Goal: Transaction & Acquisition: Download file/media

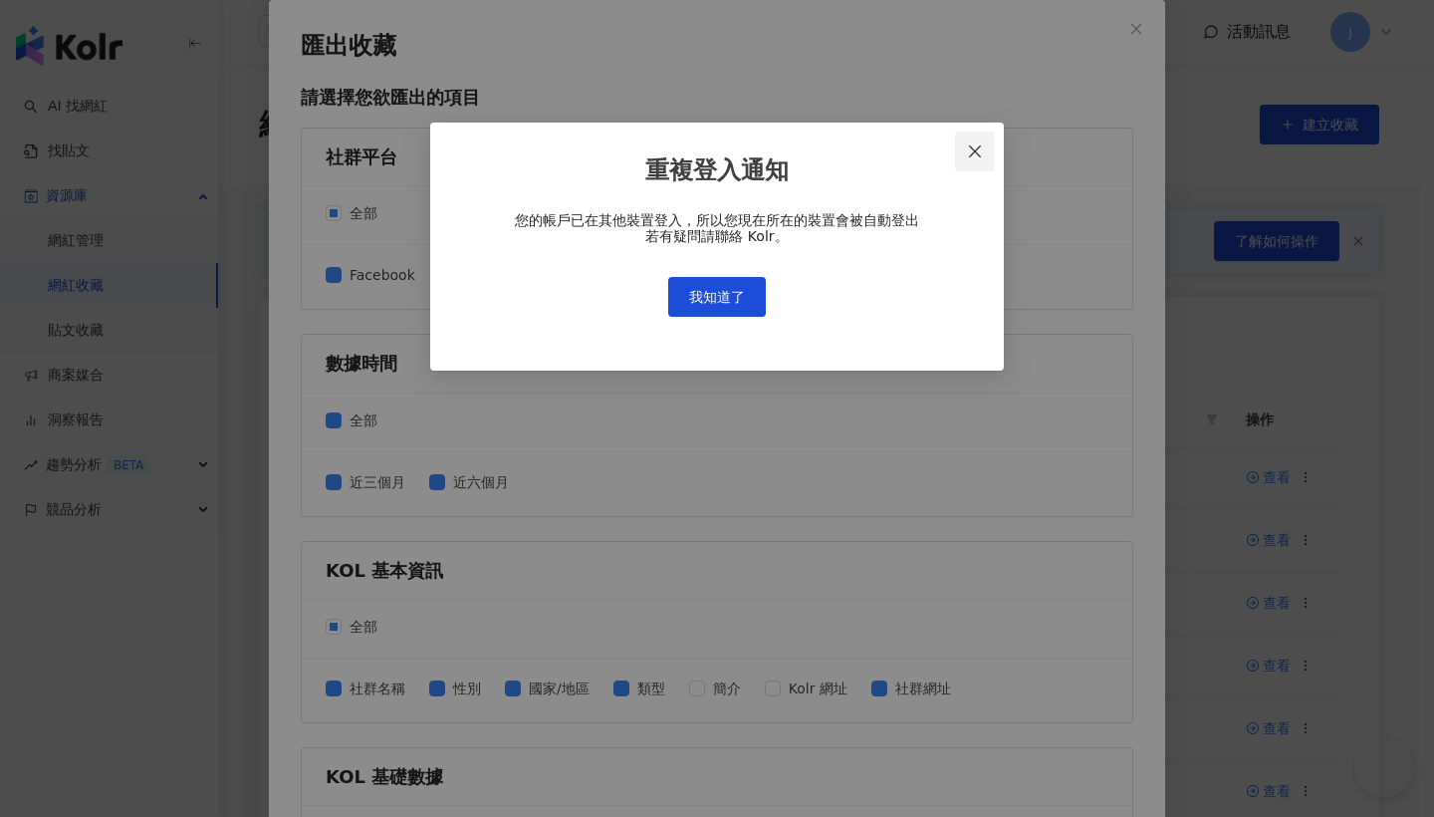
click at [986, 152] on span "Close" at bounding box center [975, 151] width 40 height 16
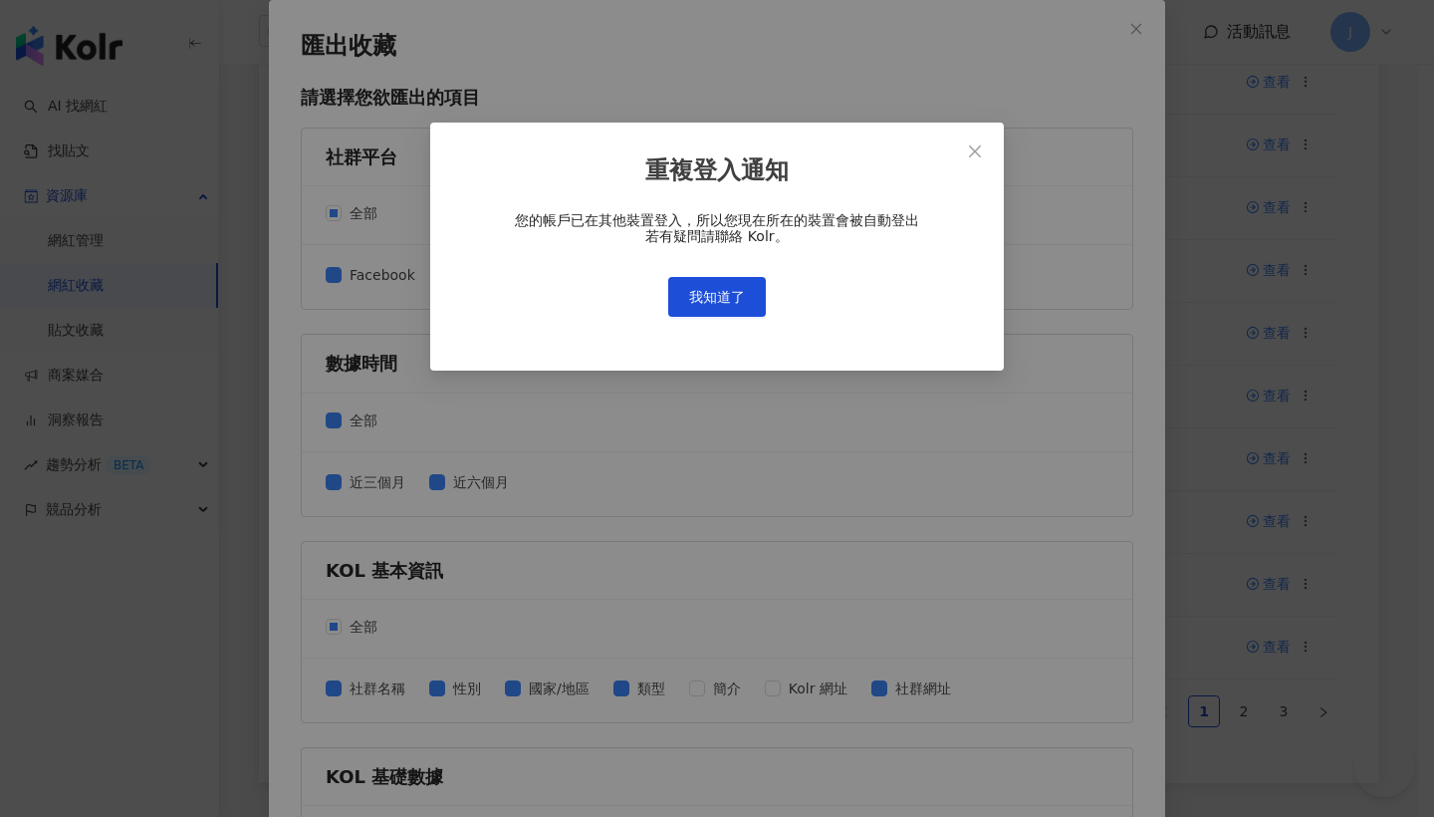
scroll to position [90, 0]
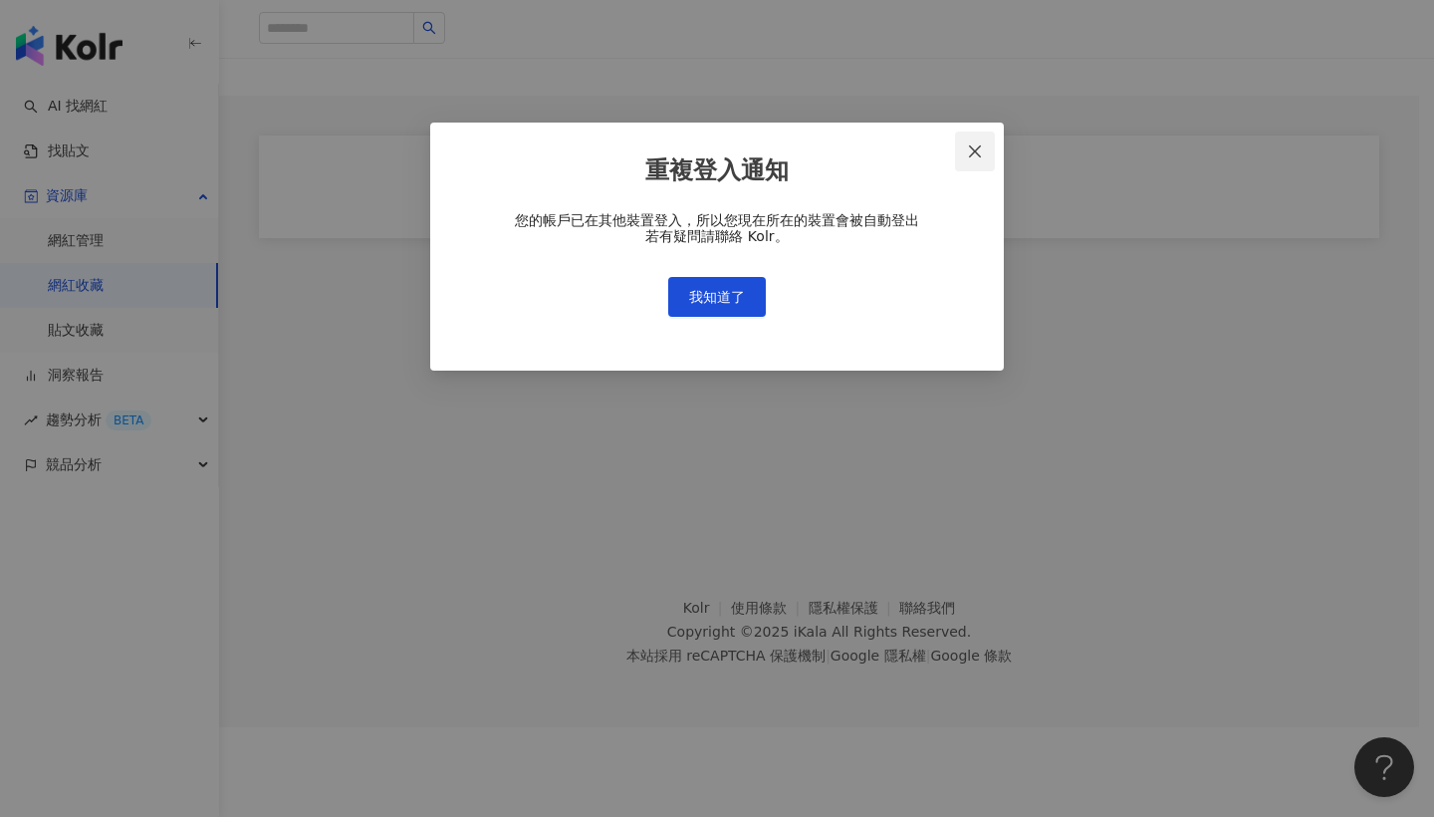
click at [979, 156] on div "重複登入通知 您的帳戶已在其他裝置登入，所以您現在所在的裝置會被自動登出 若有疑問請聯絡 Kolr。 我知道了" at bounding box center [717, 408] width 1434 height 817
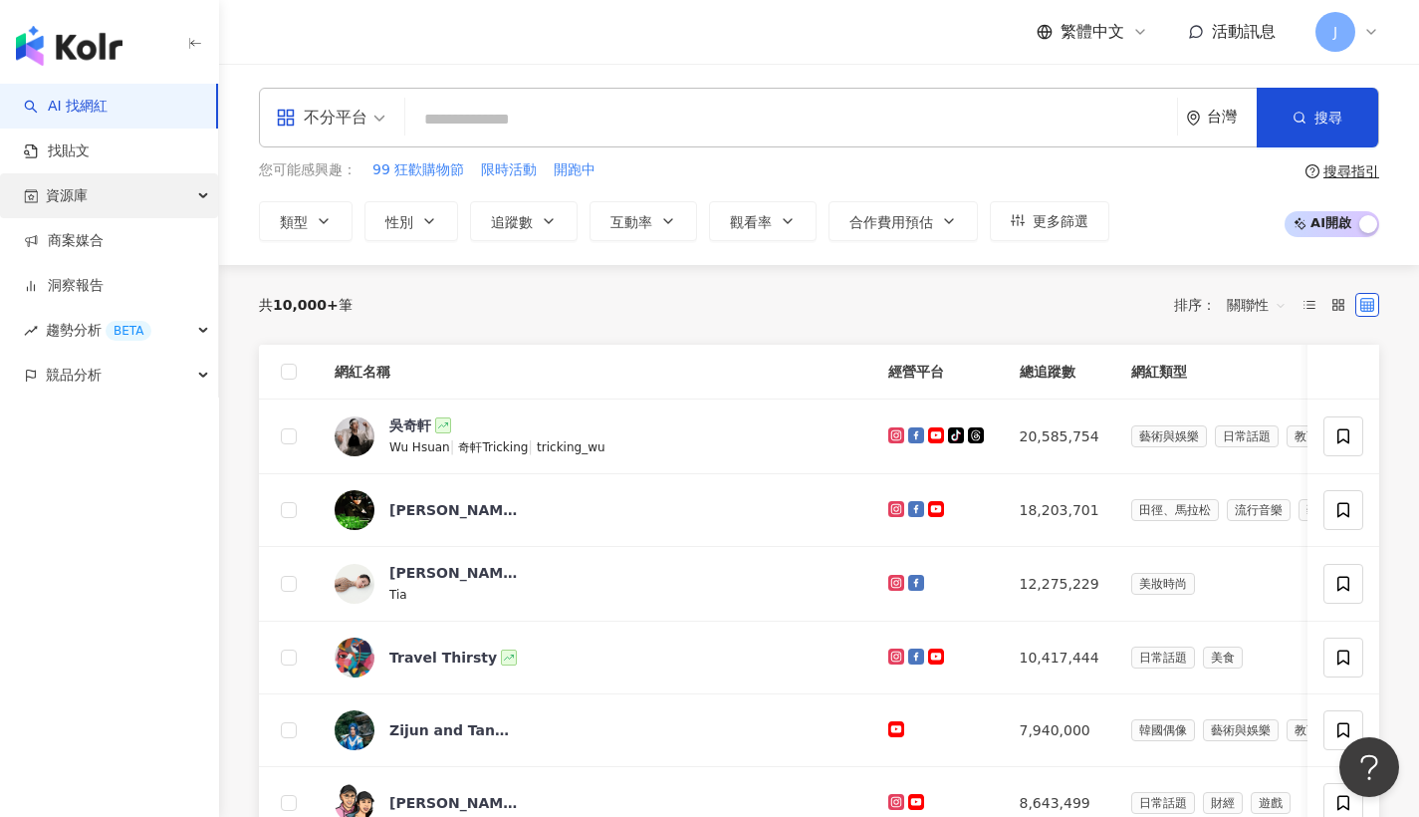
drag, startPoint x: 118, startPoint y: 183, endPoint x: 130, endPoint y: 178, distance: 13.9
click at [118, 179] on div "資源庫" at bounding box center [109, 195] width 218 height 45
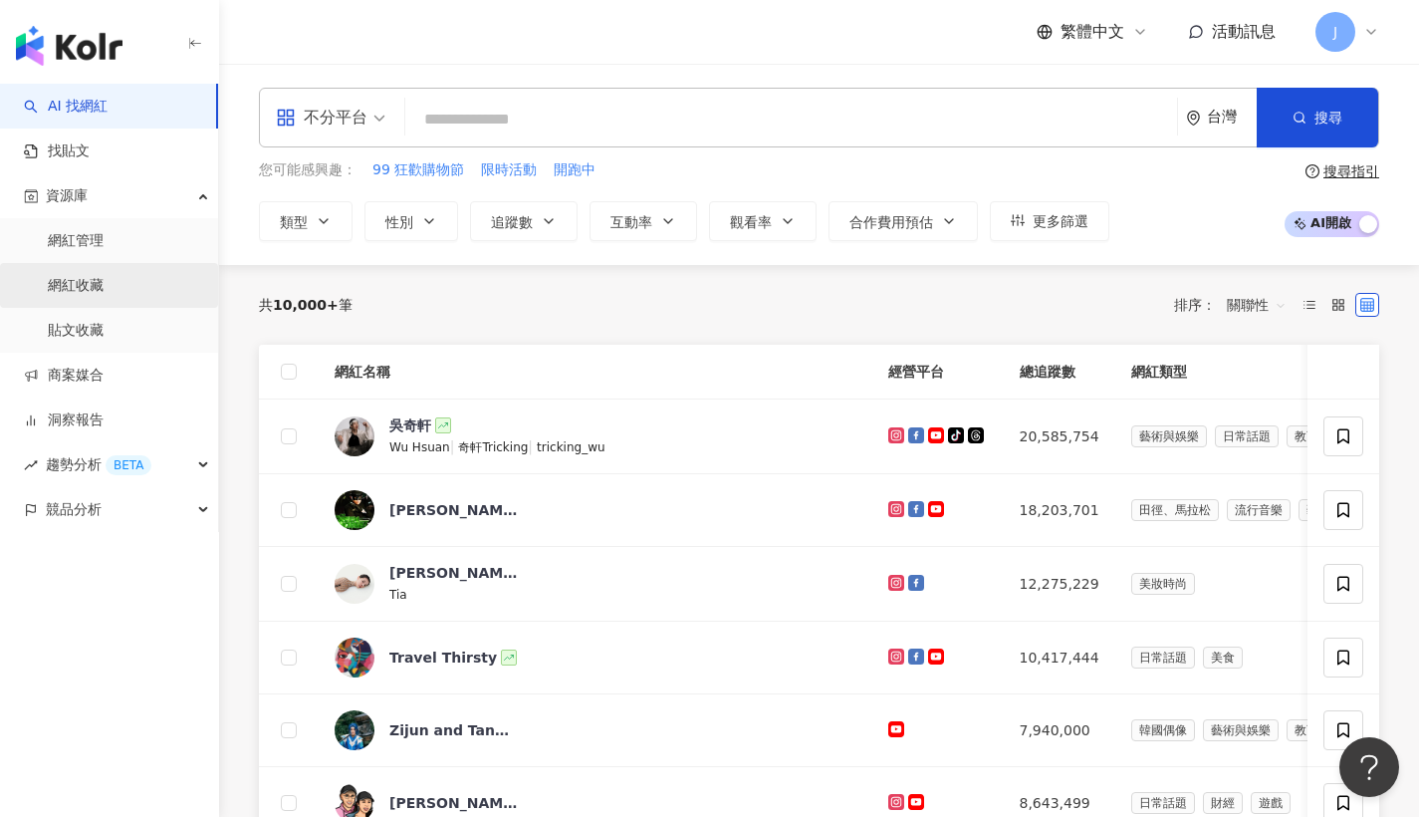
click at [104, 277] on link "網紅收藏" at bounding box center [76, 286] width 56 height 20
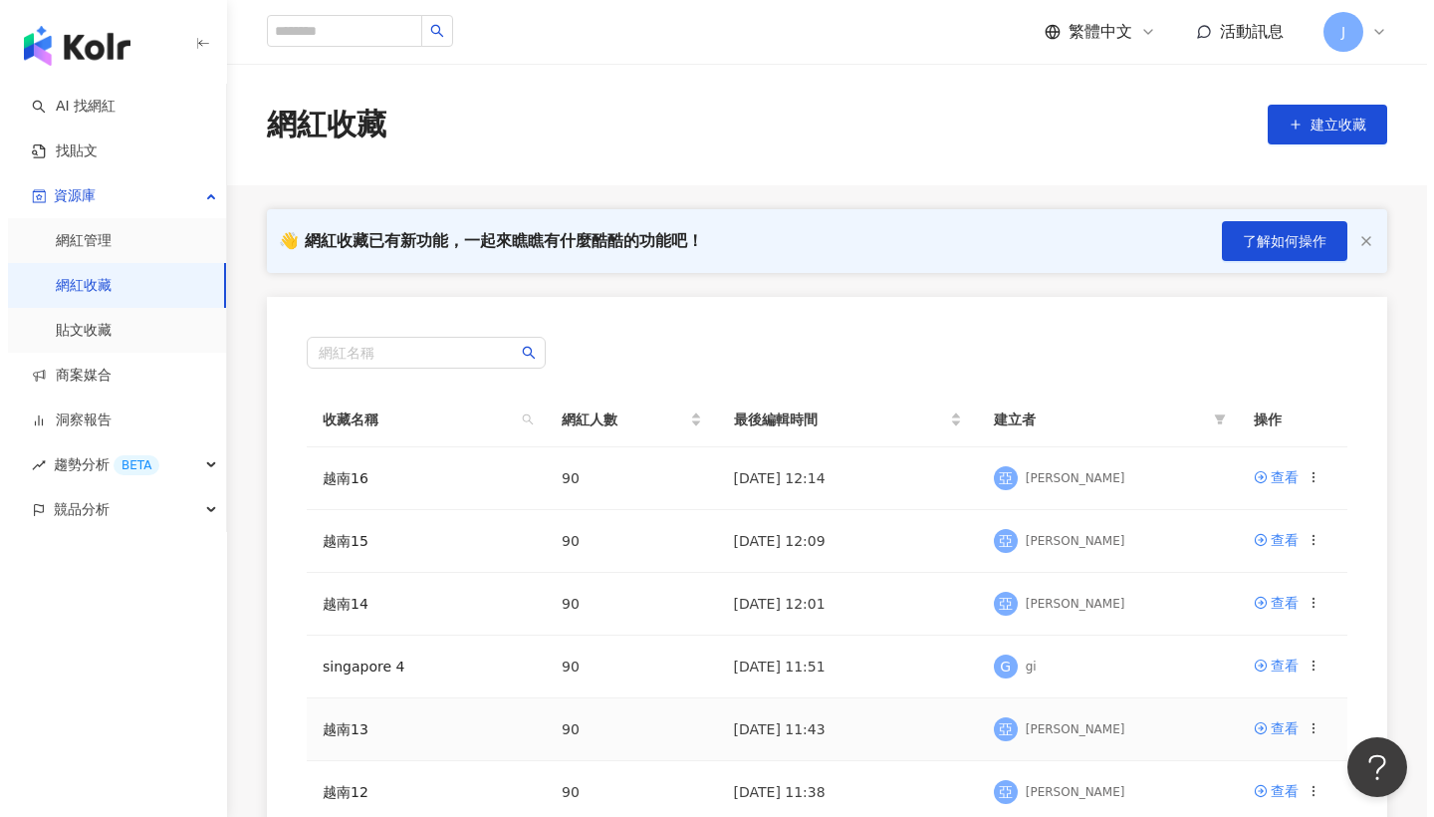
scroll to position [157, 0]
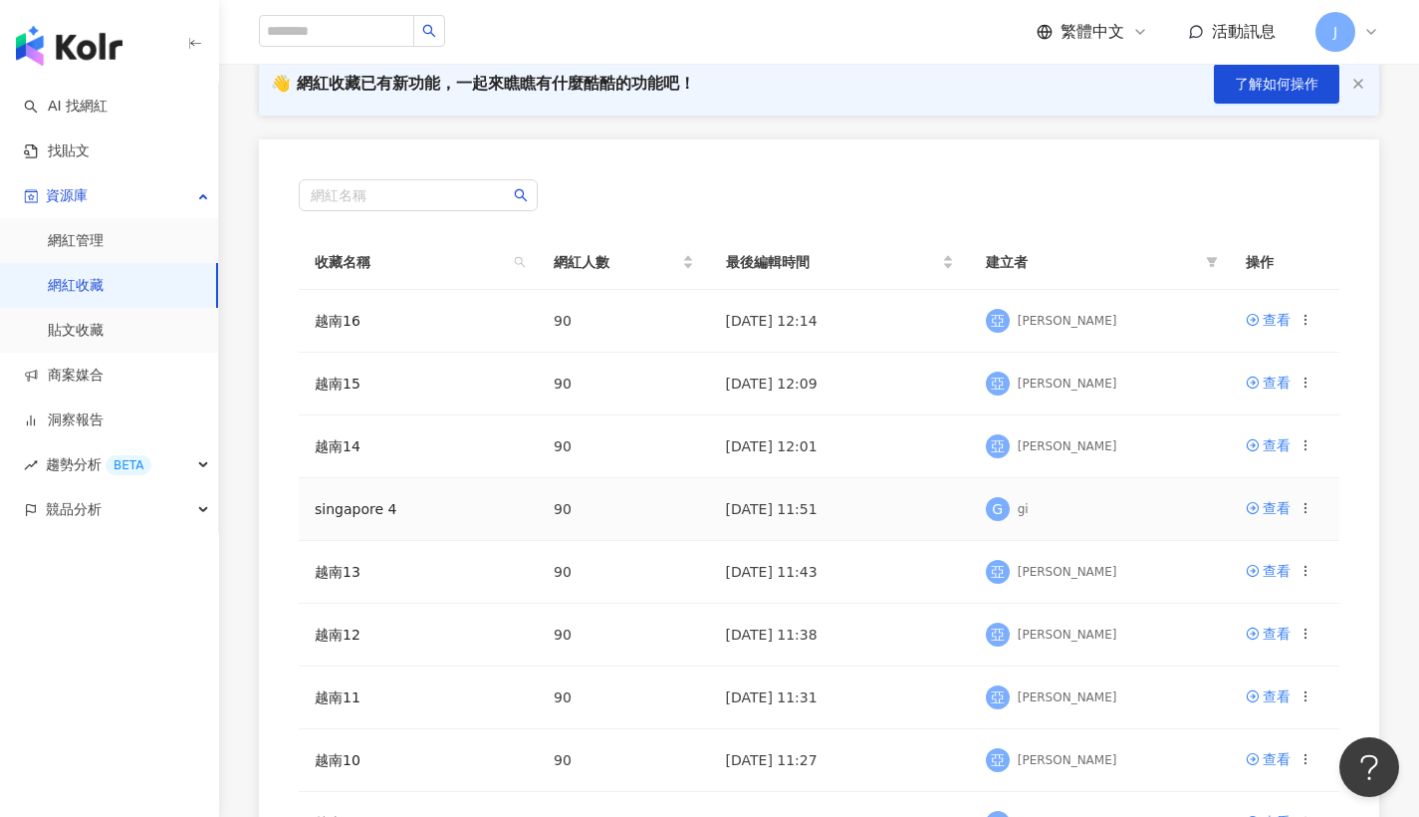
click at [1306, 511] on icon at bounding box center [1306, 508] width 14 height 14
click at [1261, 594] on div "匯出收藏" at bounding box center [1256, 588] width 84 height 22
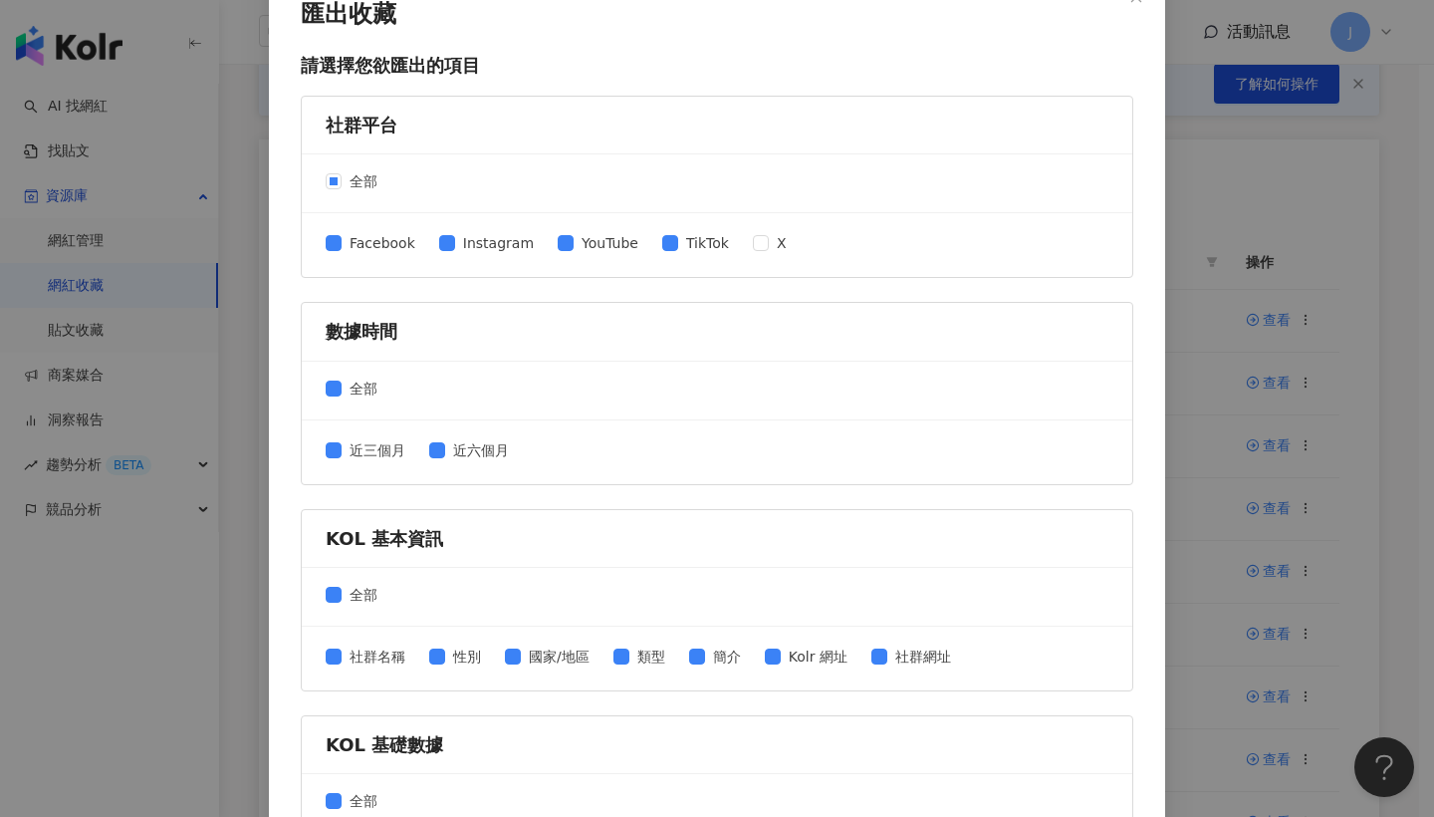
scroll to position [189, 0]
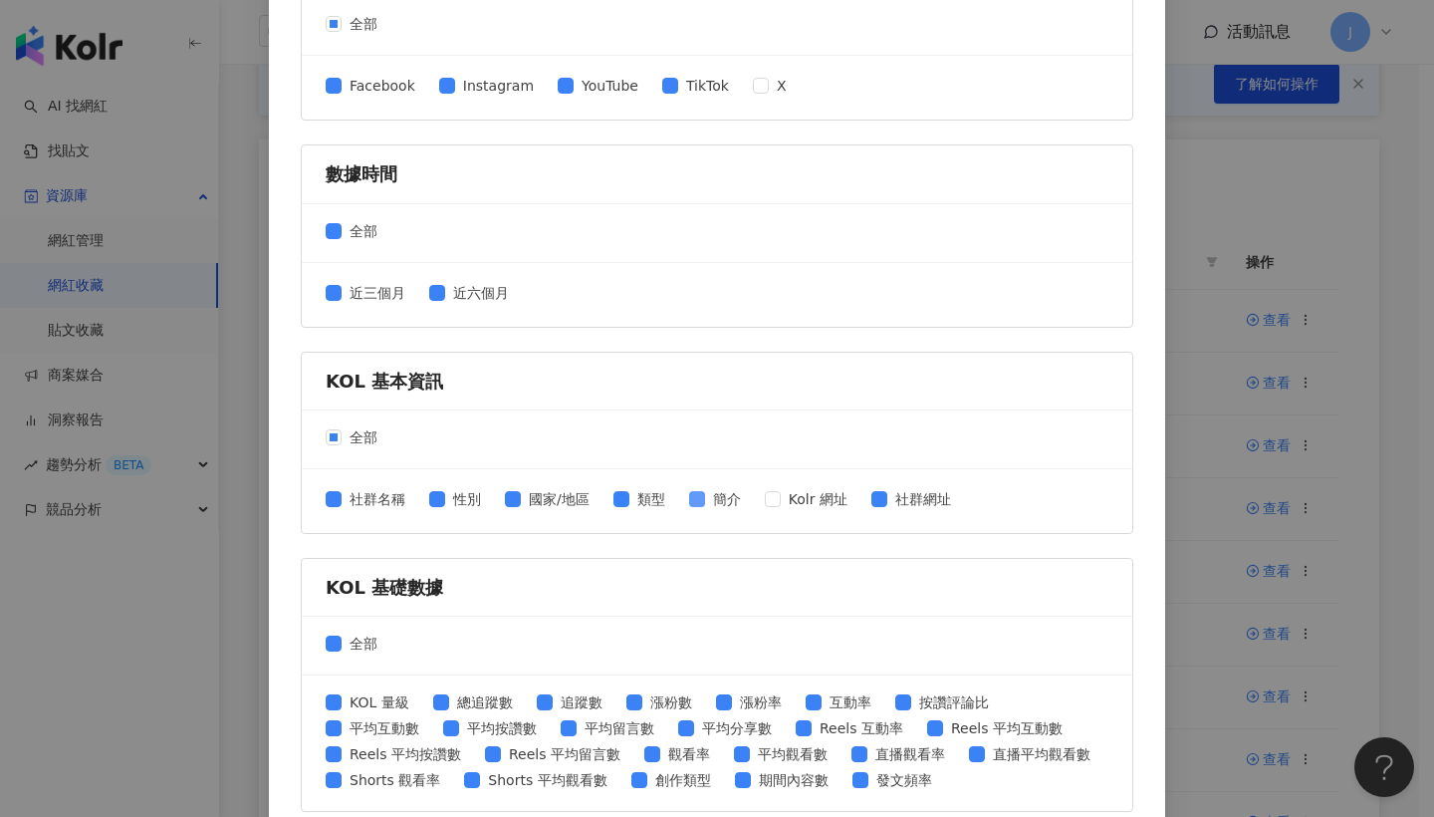
click at [699, 498] on span at bounding box center [697, 499] width 16 height 16
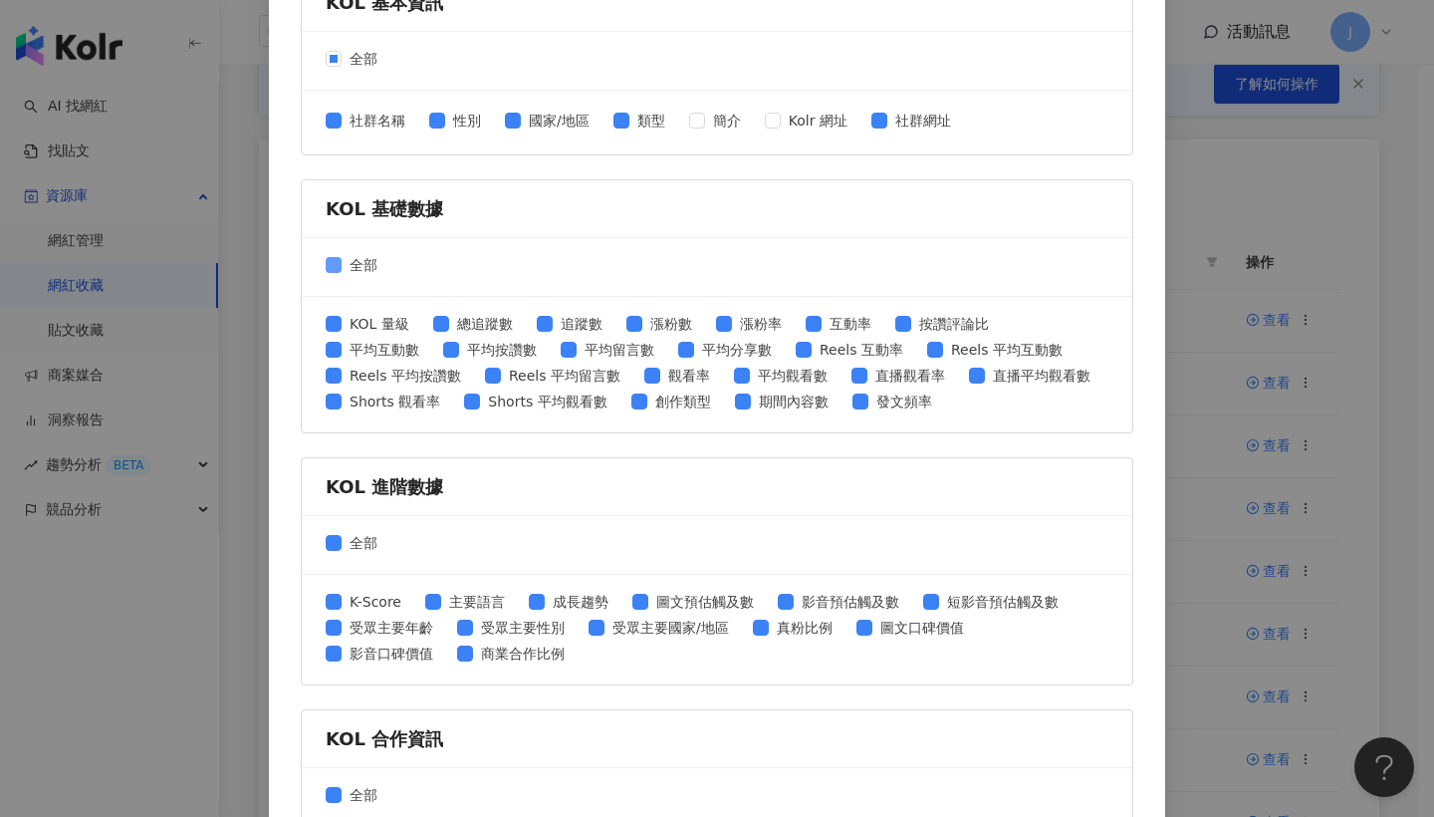
click at [343, 264] on span "全部" at bounding box center [364, 265] width 44 height 22
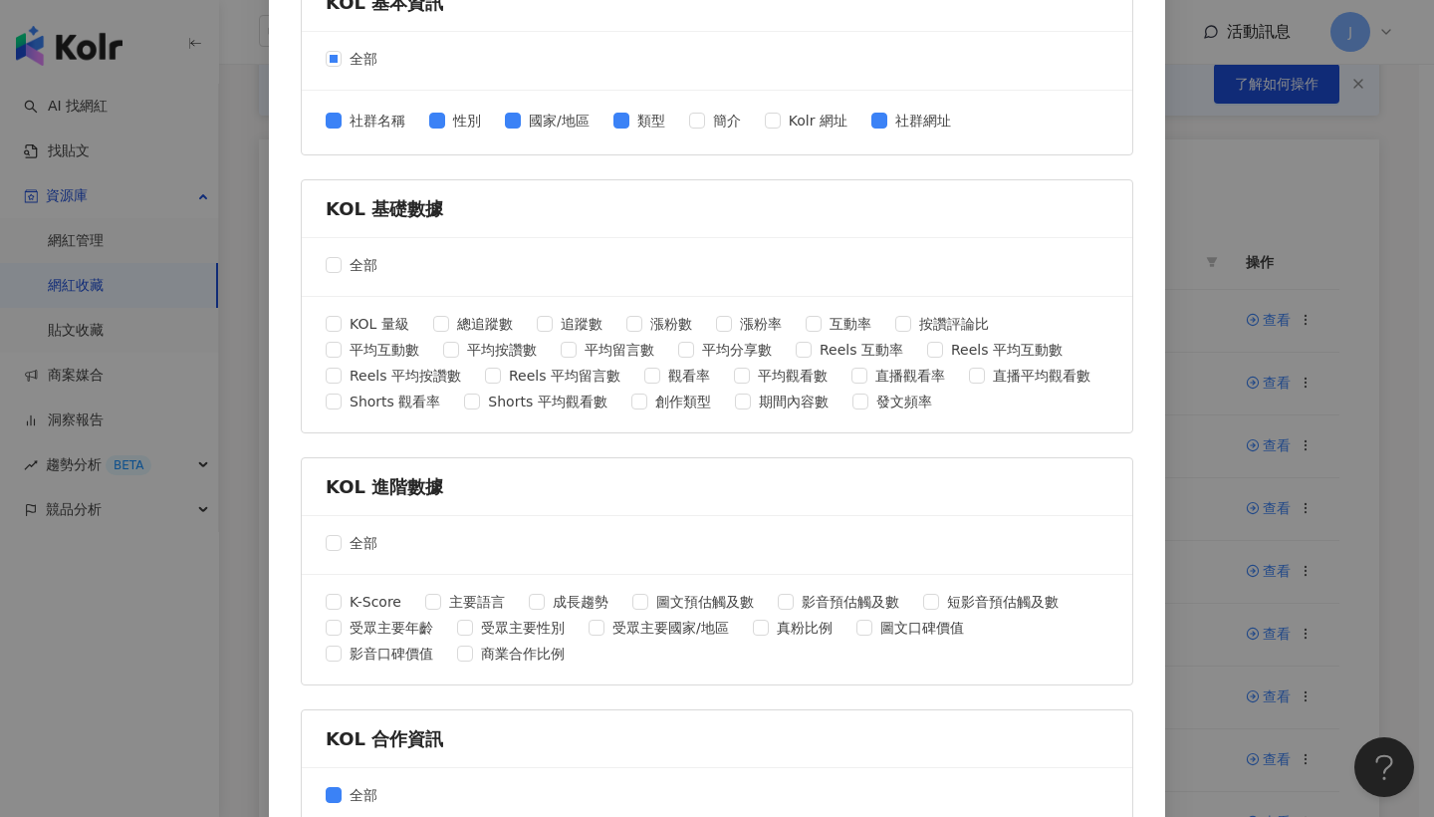
scroll to position [729, 0]
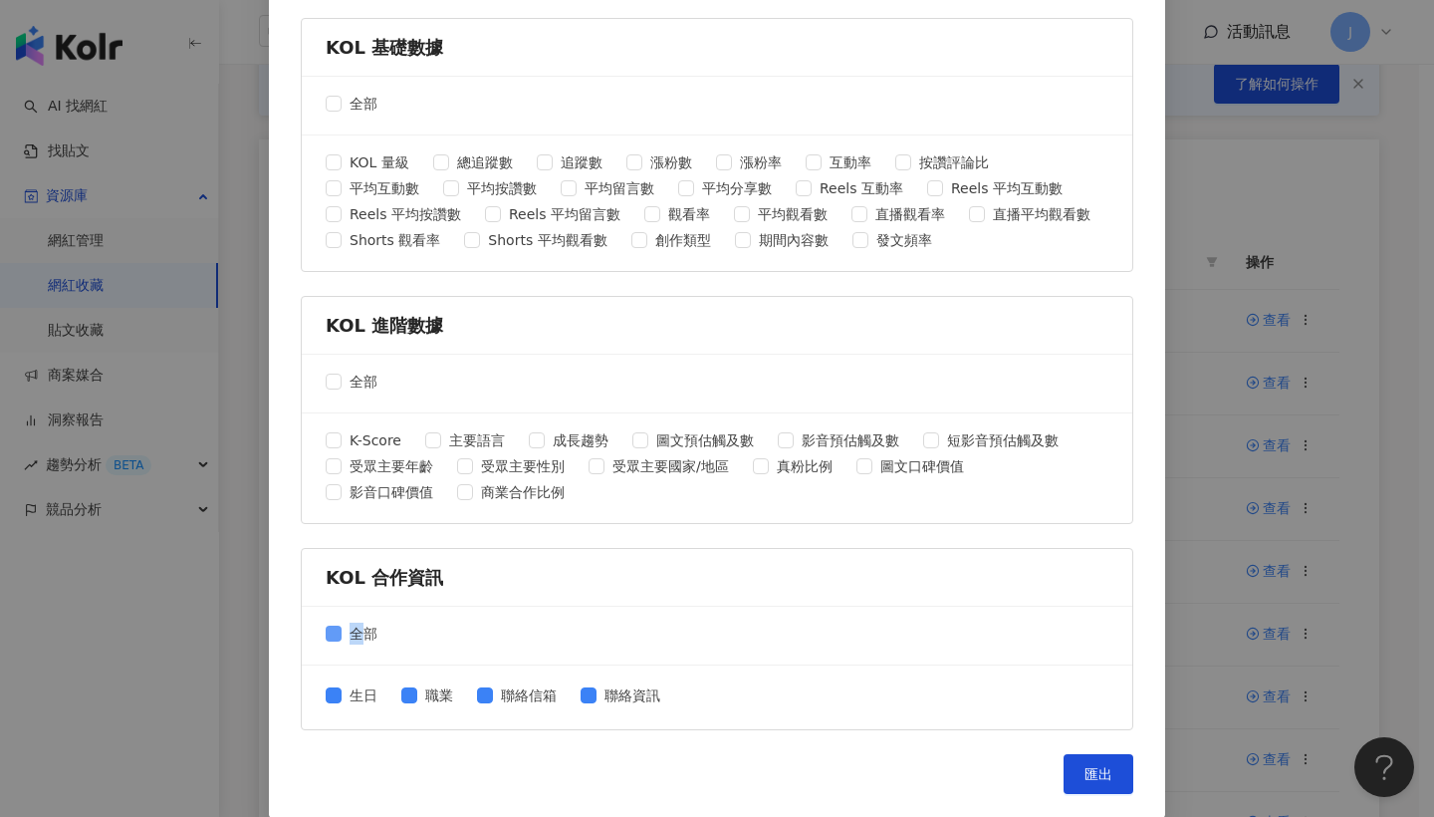
drag, startPoint x: 340, startPoint y: 634, endPoint x: 352, endPoint y: 631, distance: 12.3
click at [352, 631] on span "全部" at bounding box center [364, 634] width 44 height 22
click at [1101, 759] on button "匯出" at bounding box center [1099, 774] width 70 height 40
click at [1072, 541] on form "社群平台 全部 Facebook Instagram YouTube TikTok X 數據時間 全部 近三個月 近六個月 KOL 基本資訊 全部 社群名稱 …" at bounding box center [717, 64] width 833 height 1332
click at [1141, 118] on div "匯出收藏 請選擇您欲匯出的項目 社群平台 全部 Facebook Instagram YouTube TikTok X 數據時間 全部 近三個月 近六個月 K…" at bounding box center [717, 44] width 896 height 1547
